Goal: Task Accomplishment & Management: Use online tool/utility

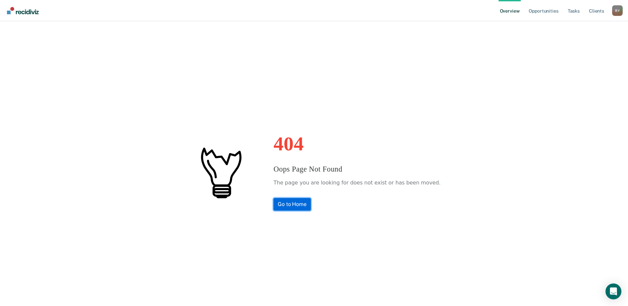
click at [310, 204] on link "Go to Home" at bounding box center [291, 204] width 37 height 13
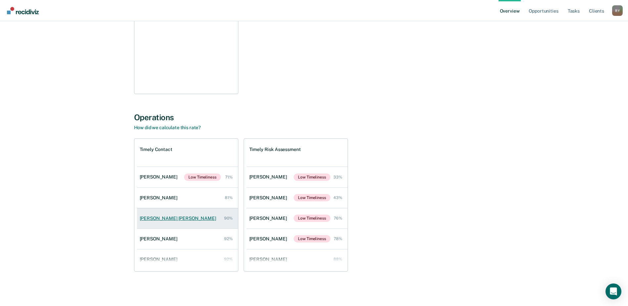
scroll to position [27, 0]
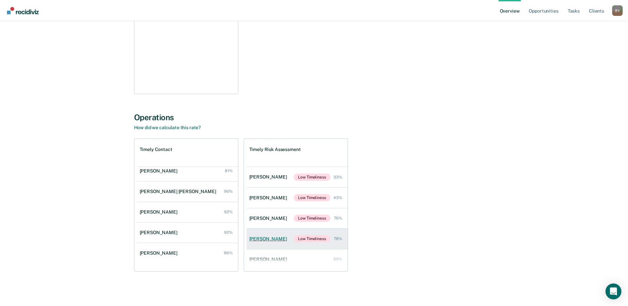
click at [264, 239] on div "[PERSON_NAME]" at bounding box center [269, 239] width 40 height 6
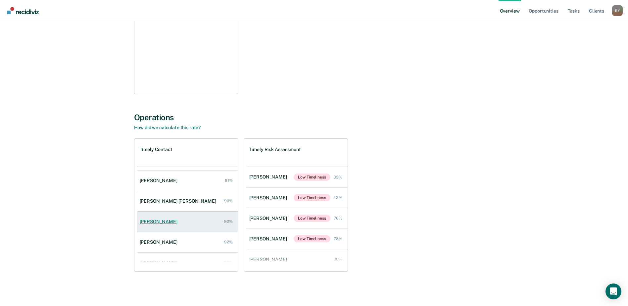
scroll to position [27, 0]
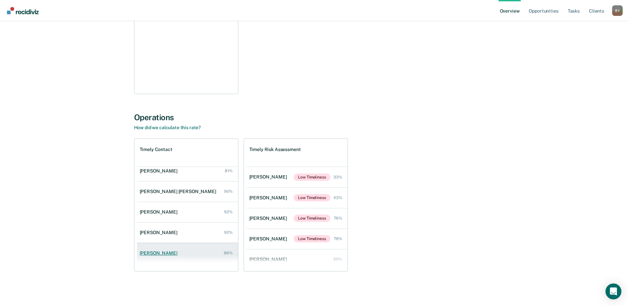
click at [158, 251] on div "[PERSON_NAME]" at bounding box center [160, 253] width 40 height 6
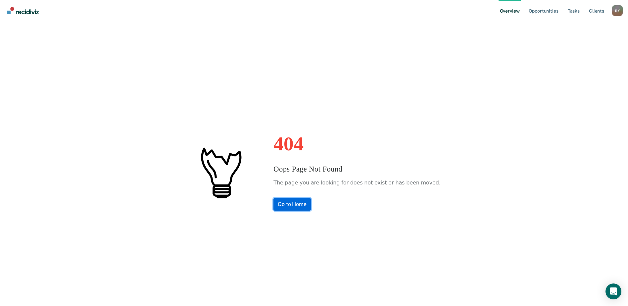
click at [299, 200] on link "Go to Home" at bounding box center [291, 204] width 37 height 13
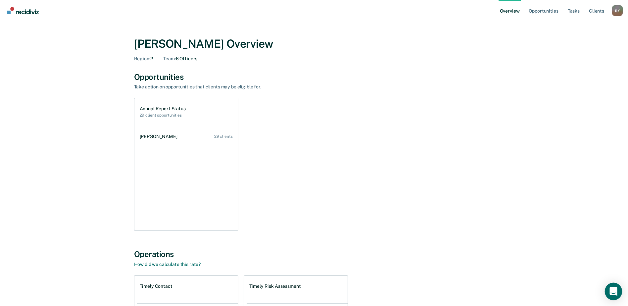
click at [611, 294] on icon "Open Intercom Messenger" at bounding box center [613, 291] width 8 height 9
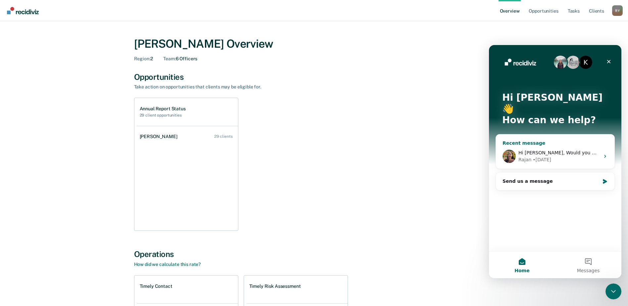
click at [571, 156] on div "Rajan • [DATE]" at bounding box center [558, 159] width 81 height 7
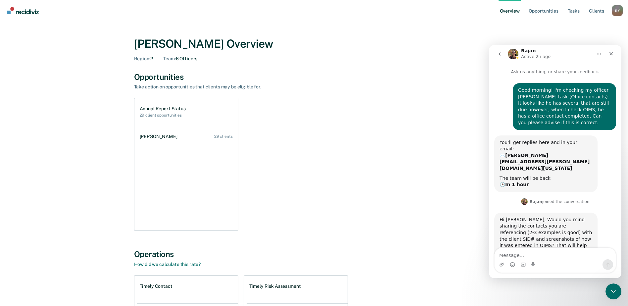
scroll to position [6, 0]
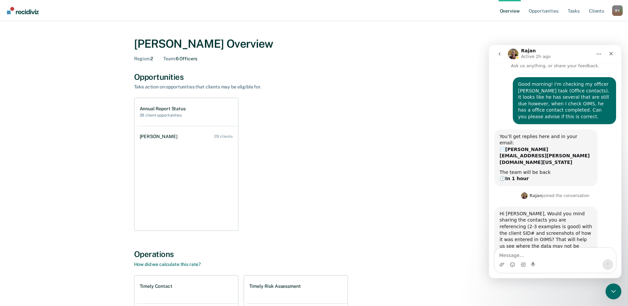
click at [523, 253] on textarea "Message…" at bounding box center [554, 253] width 121 height 11
click at [556, 253] on textarea "My apologies!" at bounding box center [554, 253] width 121 height 11
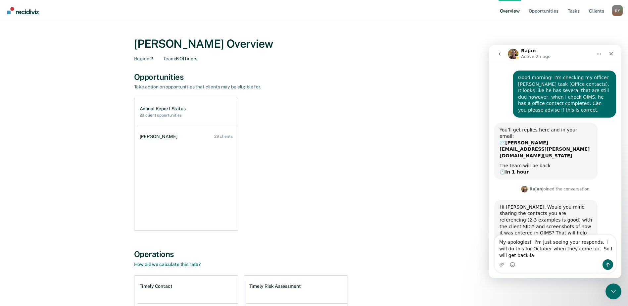
scroll to position [19, 0]
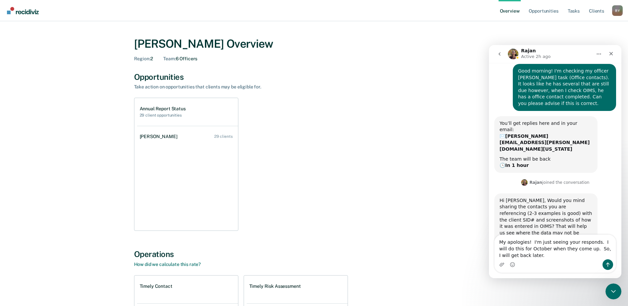
type textarea "My apologies! I'm just seeing your responds. I will do this for October when th…"
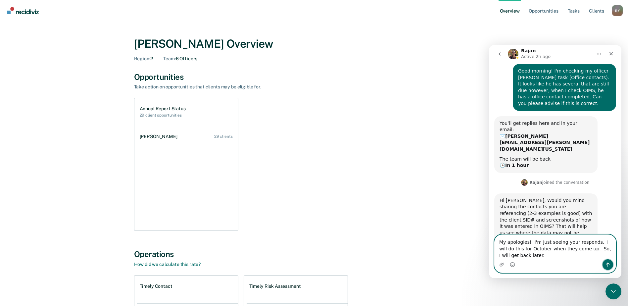
click at [606, 262] on icon "Send a message…" at bounding box center [607, 264] width 5 height 5
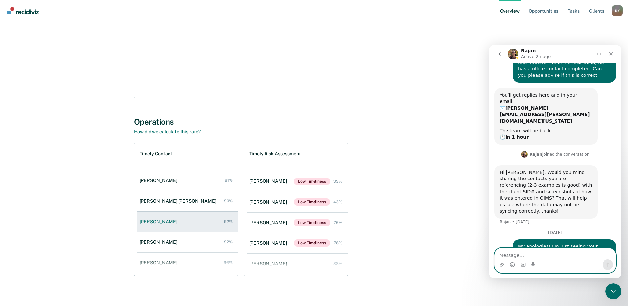
scroll to position [27, 0]
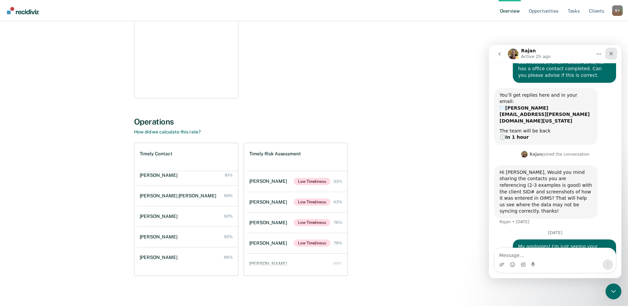
click at [614, 53] on div "Close" at bounding box center [611, 54] width 12 height 12
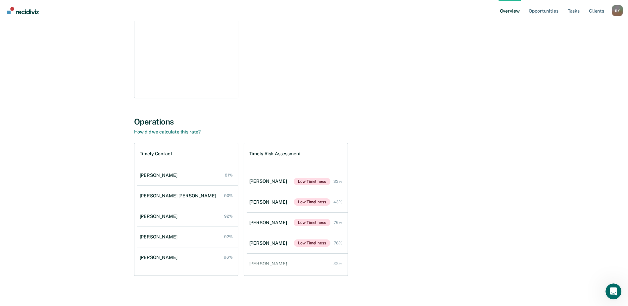
scroll to position [56, 0]
click at [574, 9] on link "Tasks" at bounding box center [573, 10] width 15 height 21
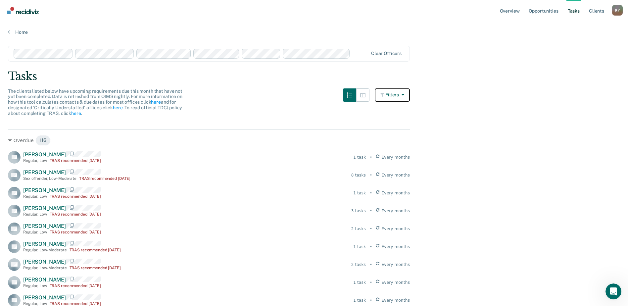
click at [385, 93] on icon "button" at bounding box center [382, 94] width 5 height 5
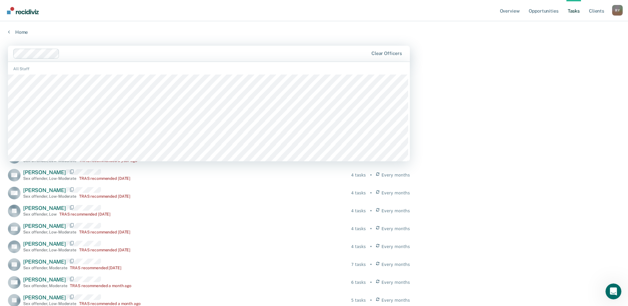
scroll to position [99, 0]
click at [448, 75] on div "Tasks" at bounding box center [314, 76] width 612 height 14
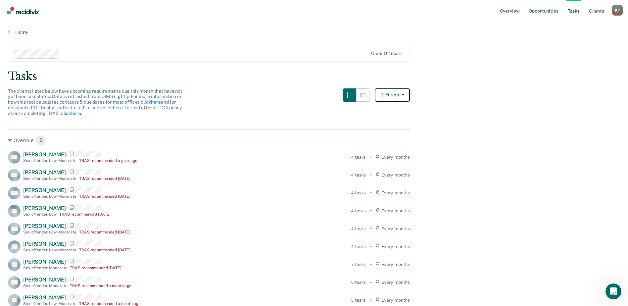
click at [393, 94] on button "Filters" at bounding box center [392, 94] width 35 height 13
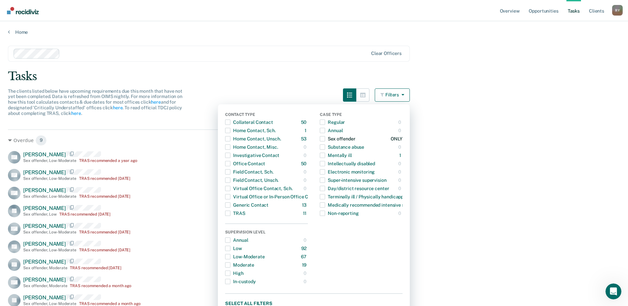
click at [325, 136] on span "button" at bounding box center [322, 138] width 5 height 5
click at [230, 212] on span "button" at bounding box center [227, 212] width 5 height 5
click at [502, 179] on main "Clear officers Tasks The clients listed below have upcoming requirements due th…" at bounding box center [314, 222] width 628 height 375
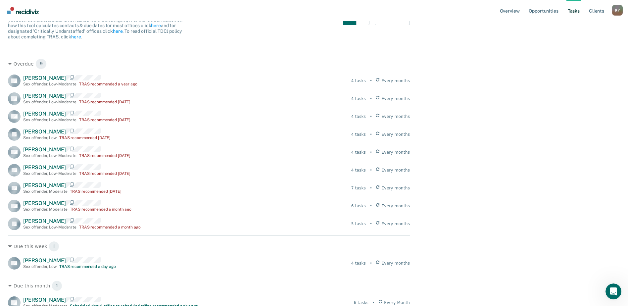
scroll to position [66, 0]
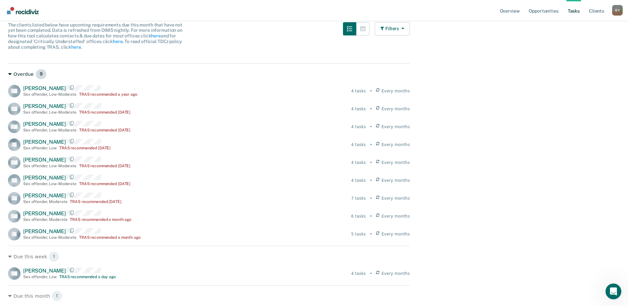
click at [10, 75] on icon at bounding box center [10, 74] width 4 height 2
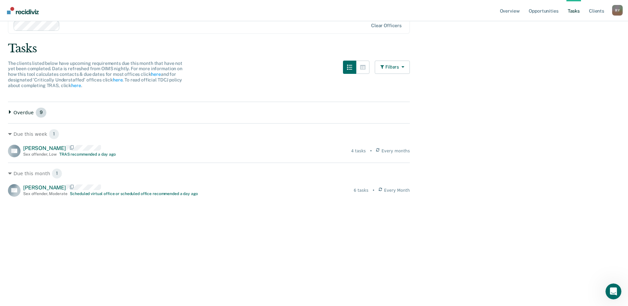
scroll to position [0, 0]
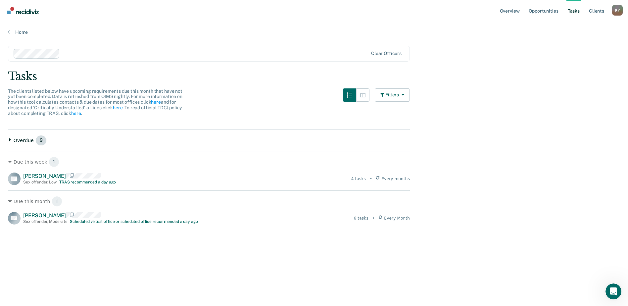
click at [8, 138] on icon at bounding box center [10, 140] width 4 height 4
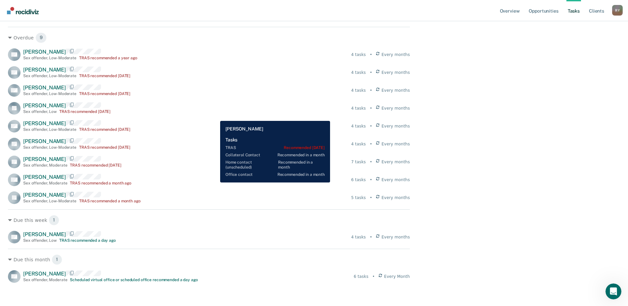
scroll to position [66, 0]
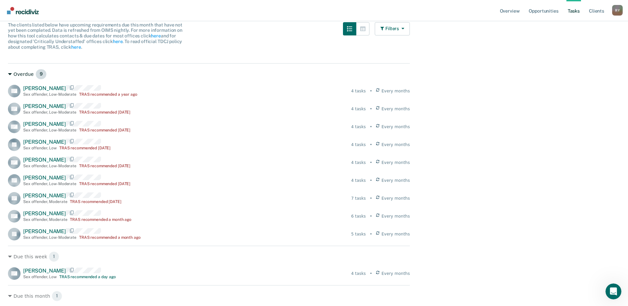
click at [9, 73] on icon at bounding box center [10, 74] width 4 height 4
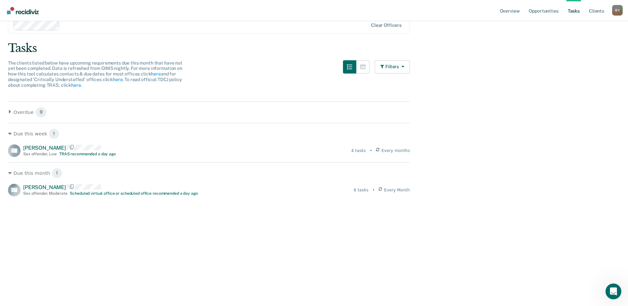
scroll to position [0, 0]
